Goal: Transaction & Acquisition: Obtain resource

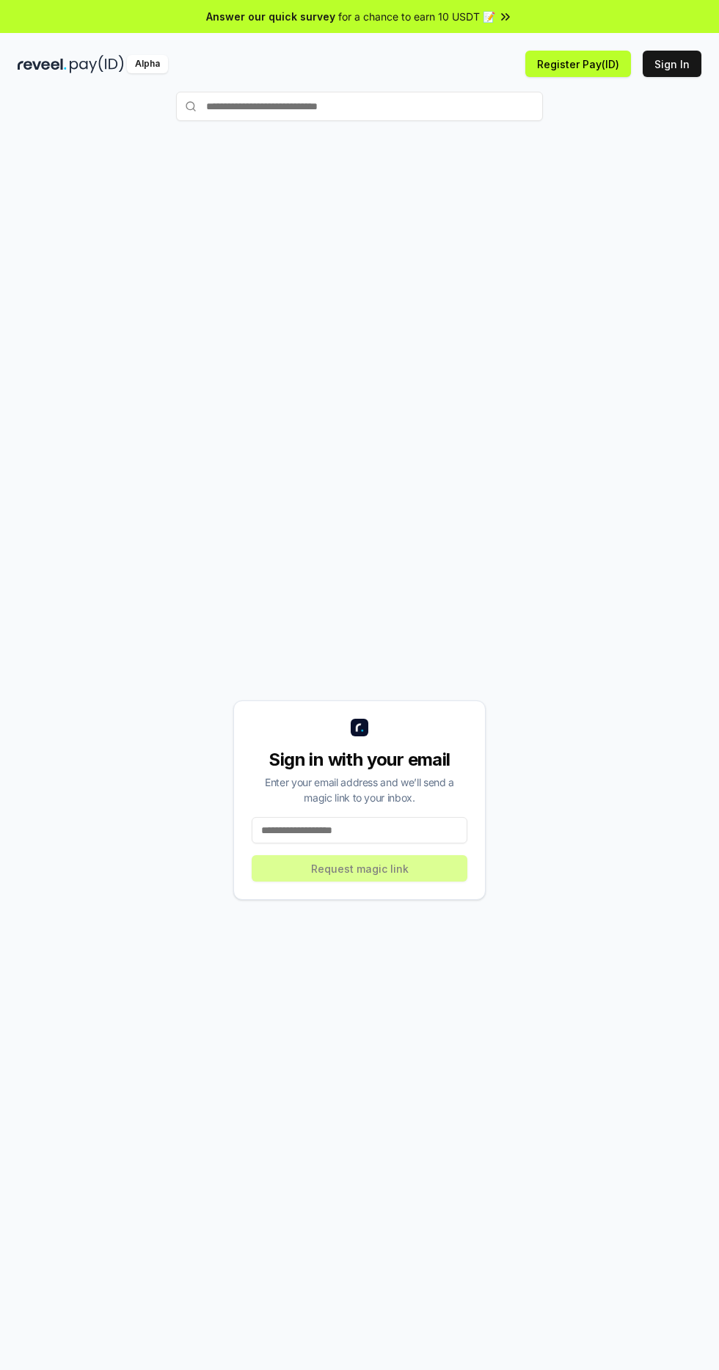
click at [413, 843] on input at bounding box center [360, 830] width 216 height 26
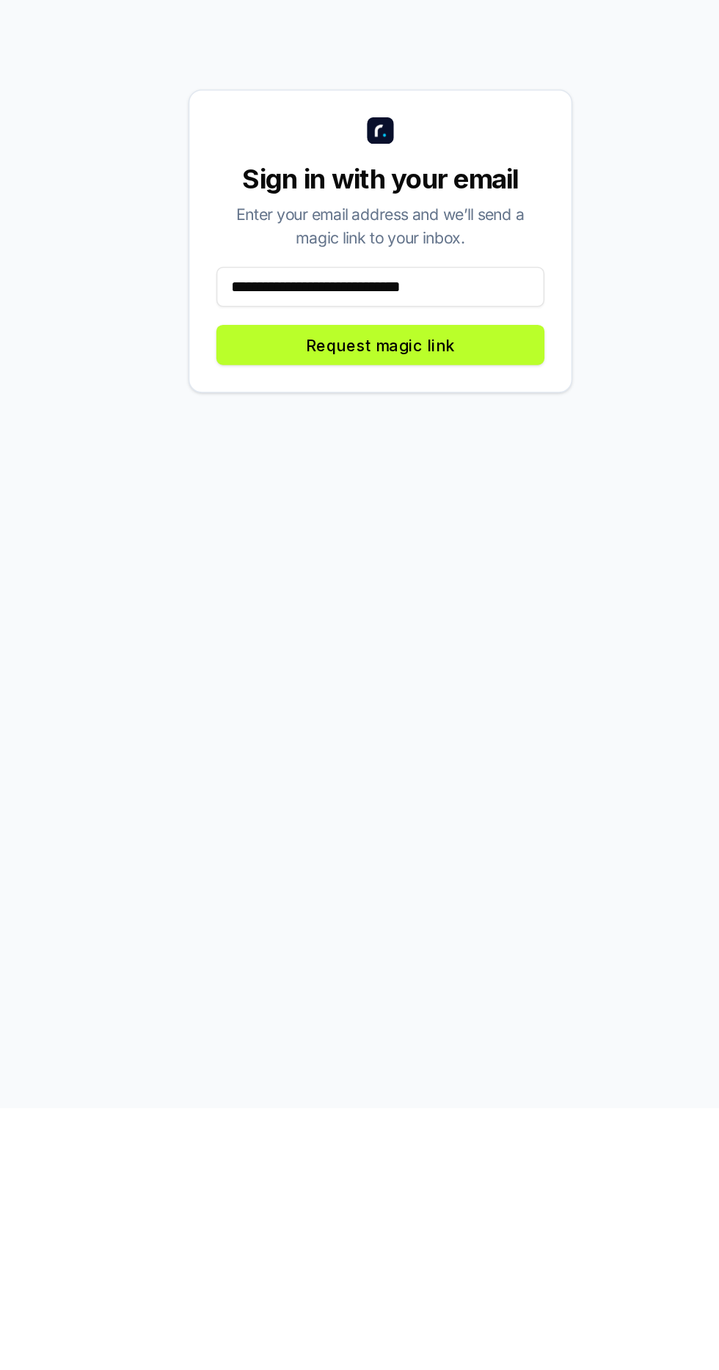
type input "**********"
click at [373, 882] on button "Request magic link" at bounding box center [360, 868] width 216 height 26
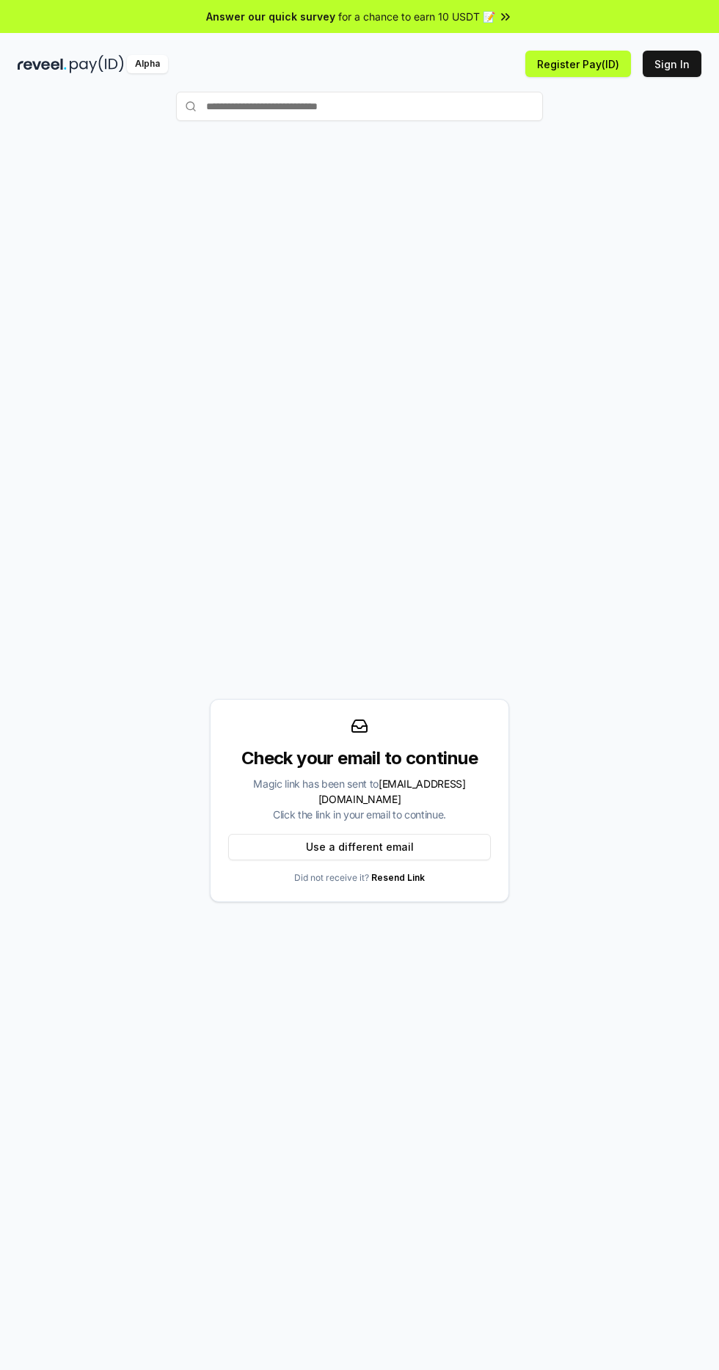
scroll to position [10, 0]
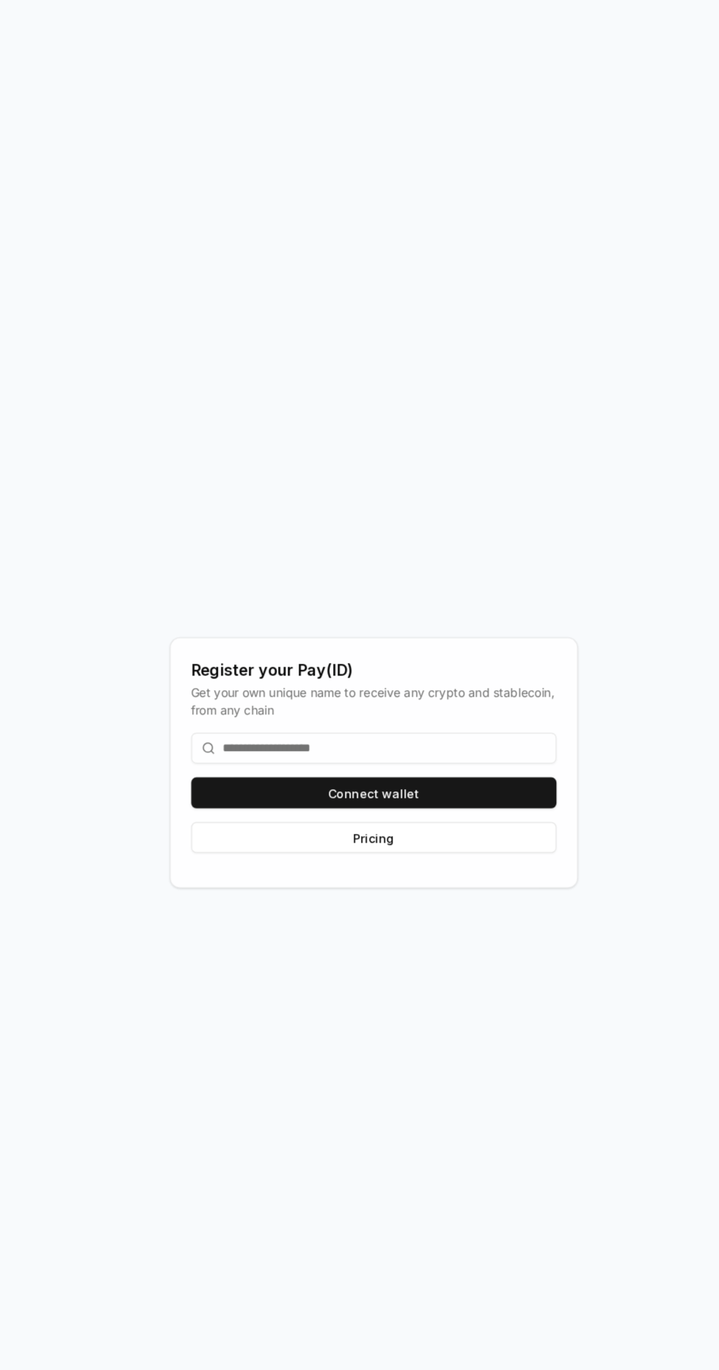
scroll to position [7, 0]
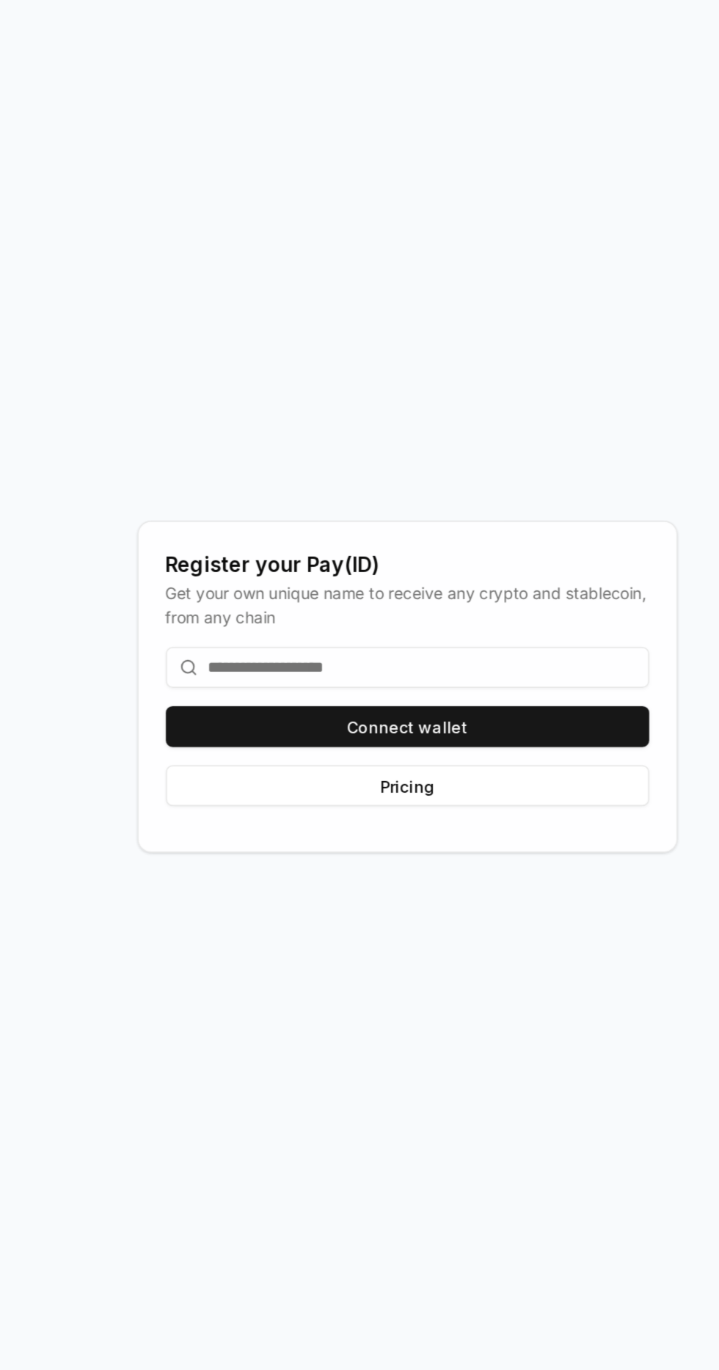
click at [420, 832] on button "Connect wallet" at bounding box center [360, 819] width 312 height 26
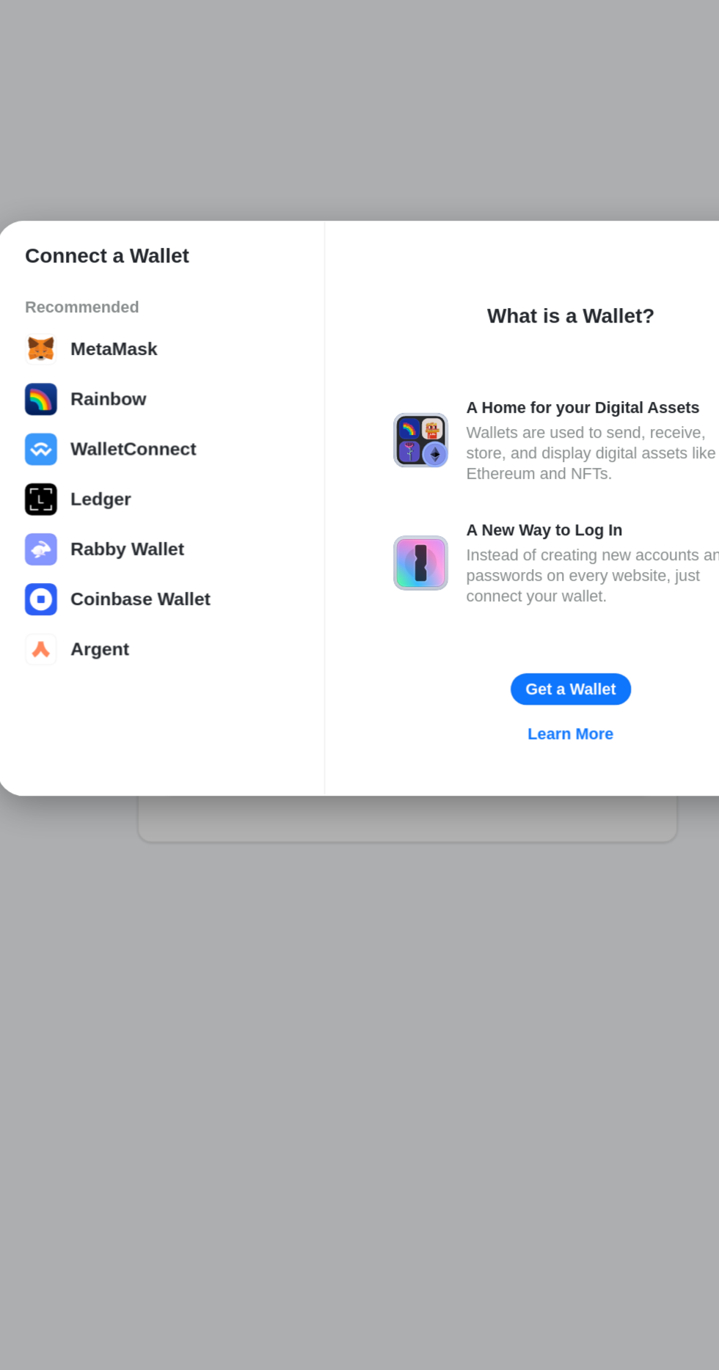
click at [197, 584] on button "MetaMask" at bounding box center [201, 582] width 184 height 29
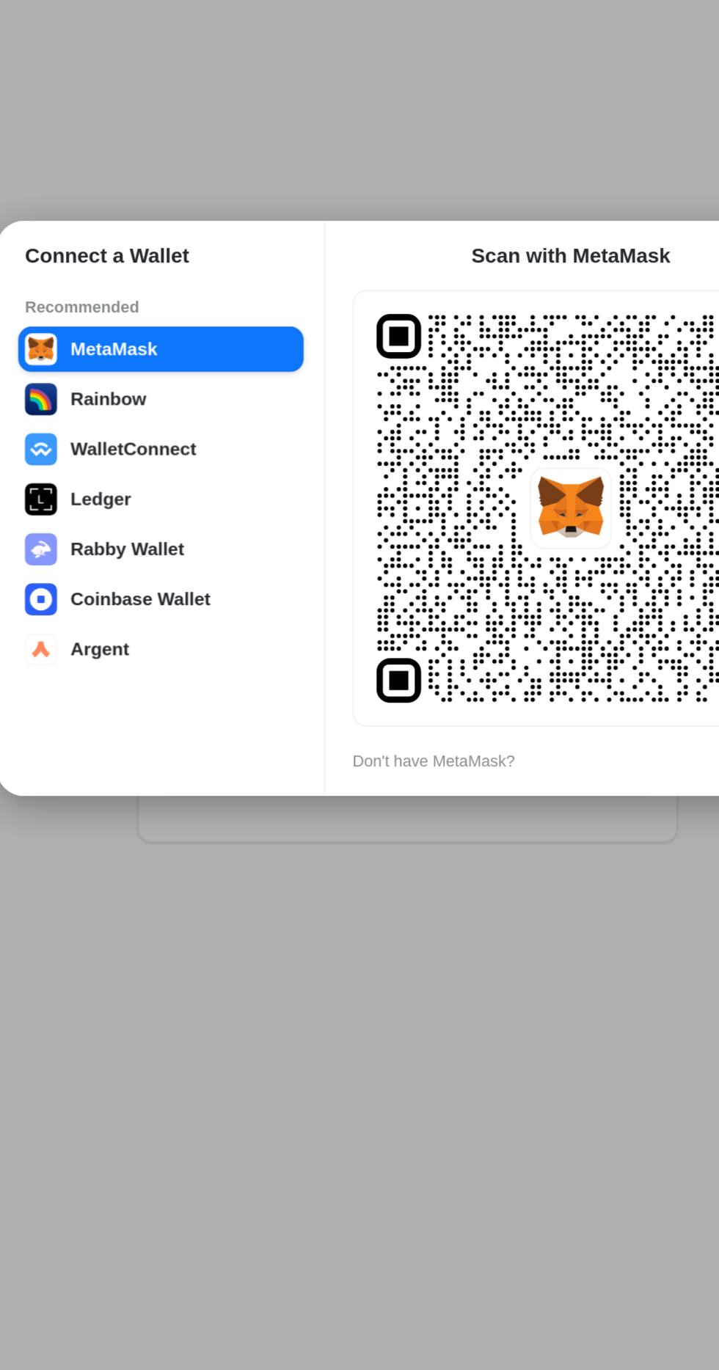
click at [431, 1023] on div "Connect a Wallet Recommended MetaMask Rainbow WalletConnect Ledger Rabby Wallet…" at bounding box center [359, 685] width 1012 height 1664
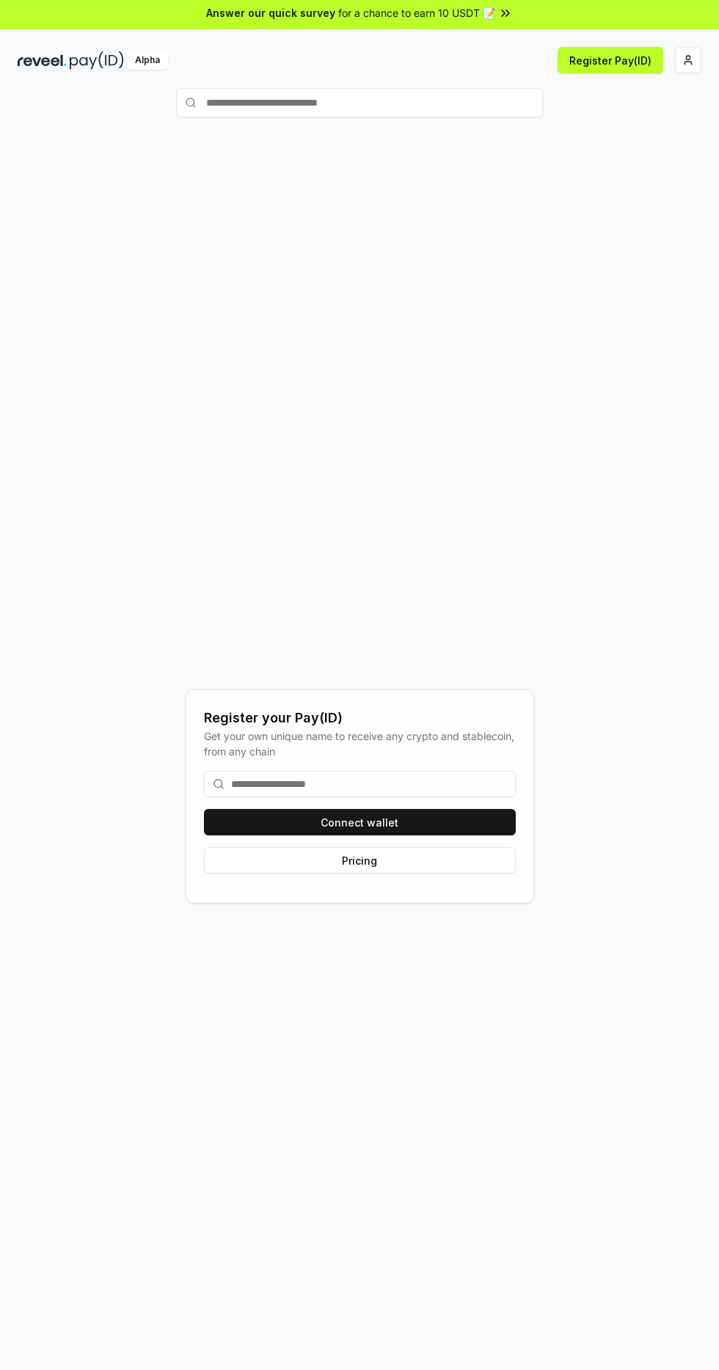
scroll to position [13, 0]
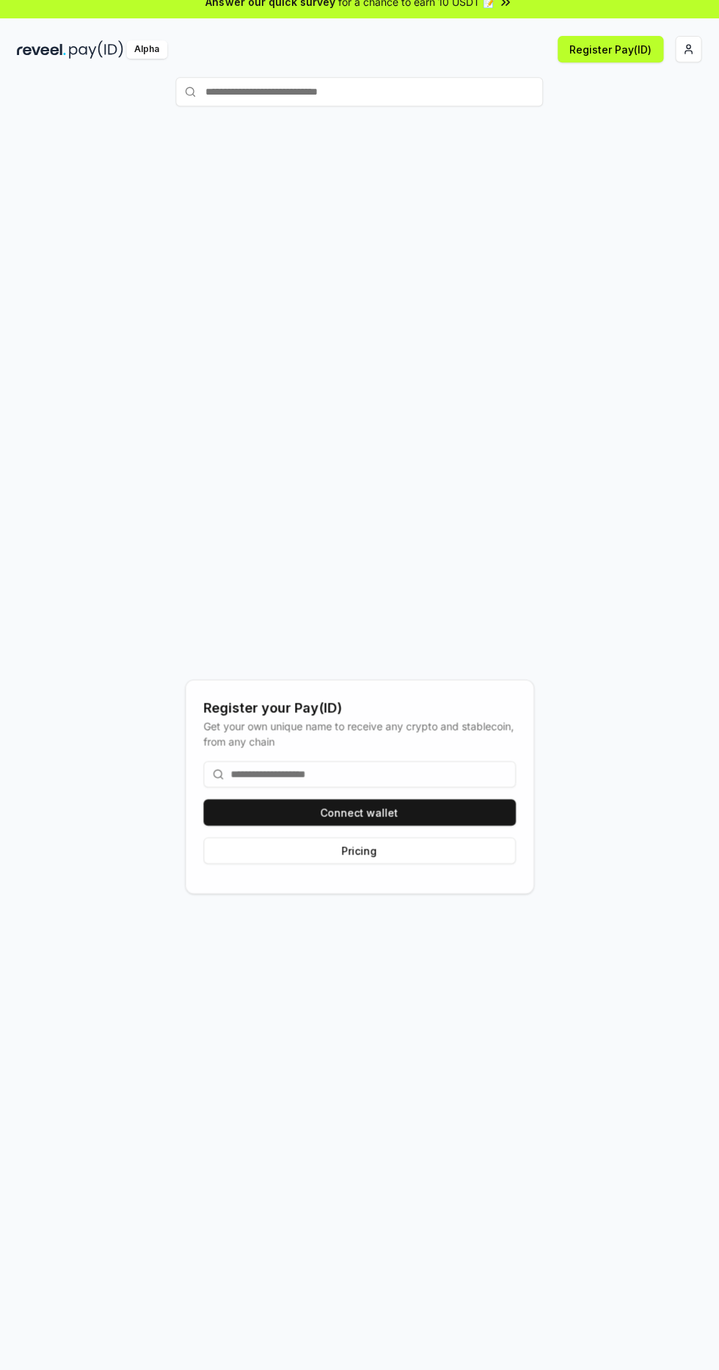
click at [427, 826] on button "Connect wallet" at bounding box center [360, 812] width 312 height 26
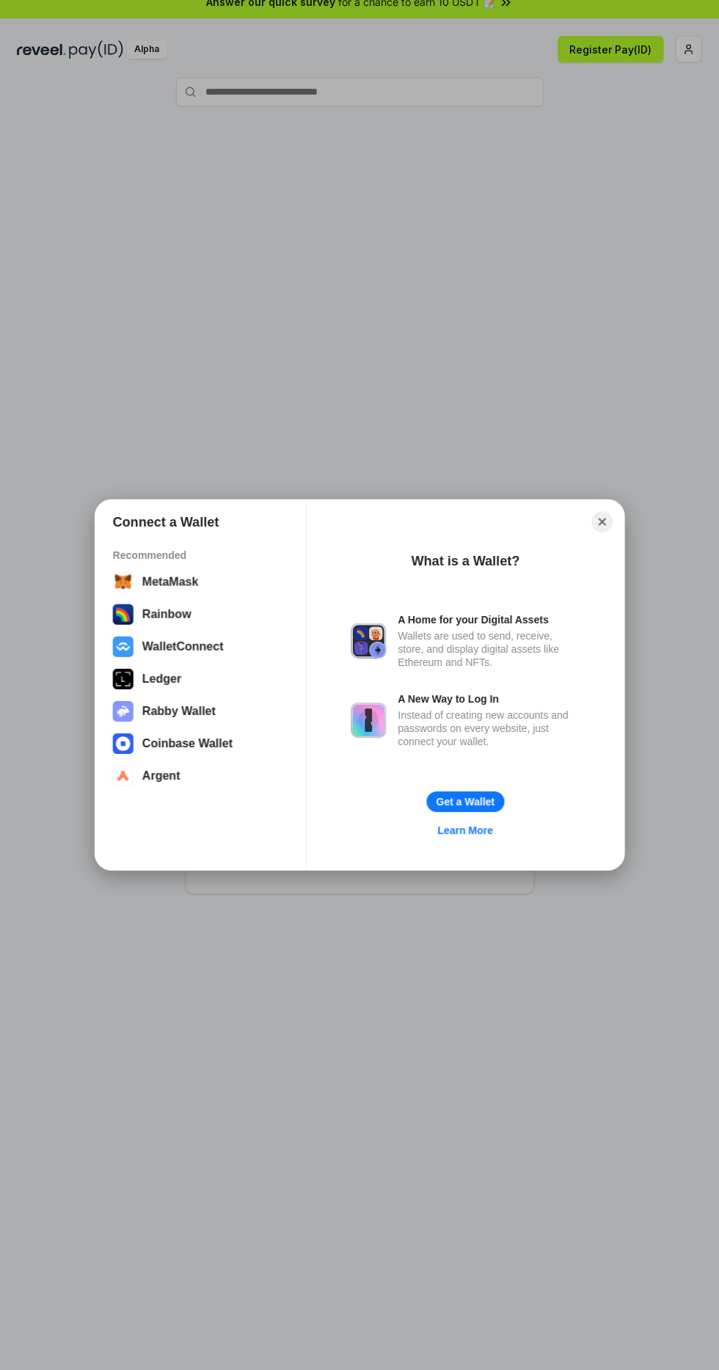
click at [211, 572] on button "MetaMask" at bounding box center [201, 582] width 184 height 29
